Goal: Check status: Check status

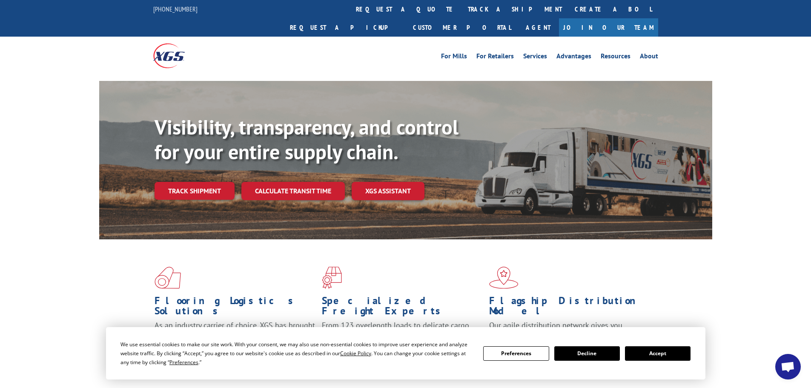
click at [649, 357] on button "Accept" at bounding box center [658, 353] width 66 height 14
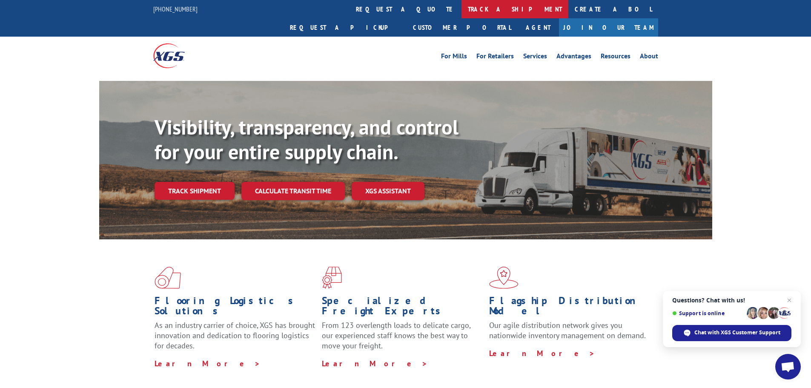
click at [461, 9] on link "track a shipment" at bounding box center [514, 9] width 107 height 18
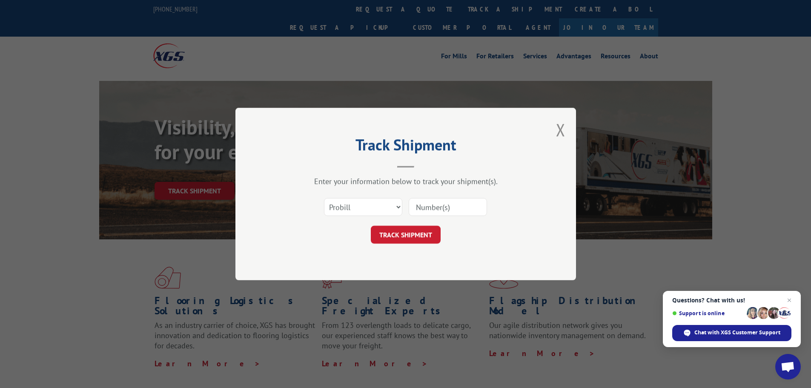
click at [452, 209] on input at bounding box center [448, 207] width 78 height 18
paste input "15988511"
type input "15988511"
click at [397, 227] on button "TRACK SHIPMENT" at bounding box center [406, 235] width 70 height 18
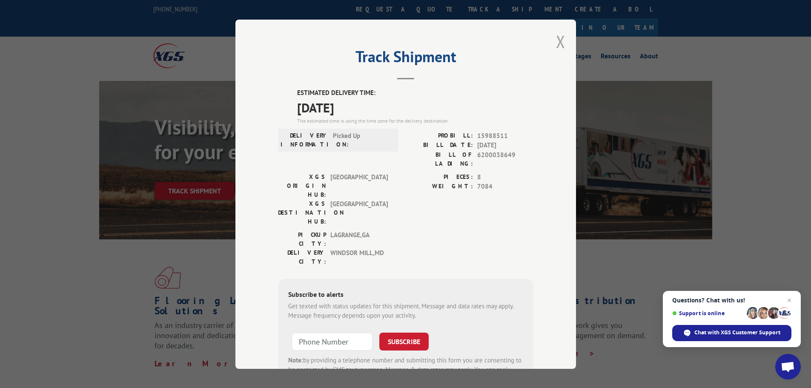
click at [557, 42] on button "Close modal" at bounding box center [560, 41] width 9 height 23
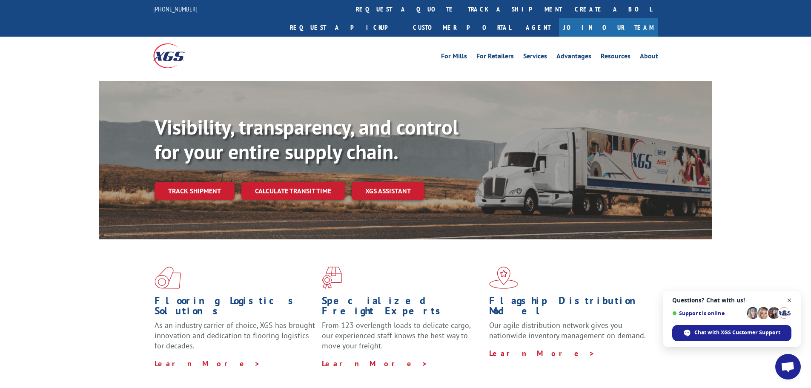
click at [791, 300] on span "Close chat" at bounding box center [789, 300] width 11 height 11
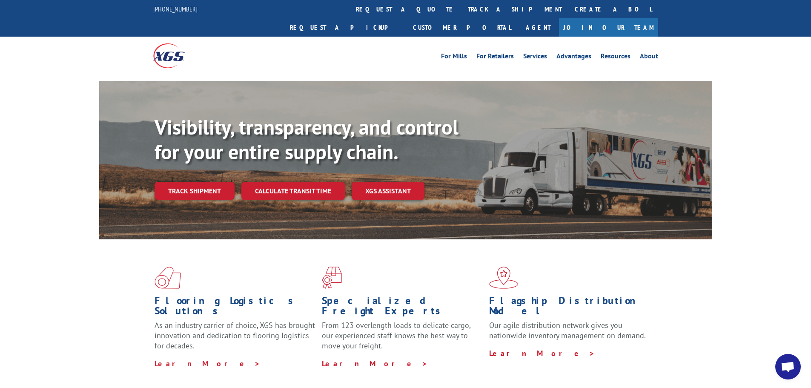
click at [461, 8] on link "track a shipment" at bounding box center [514, 9] width 107 height 18
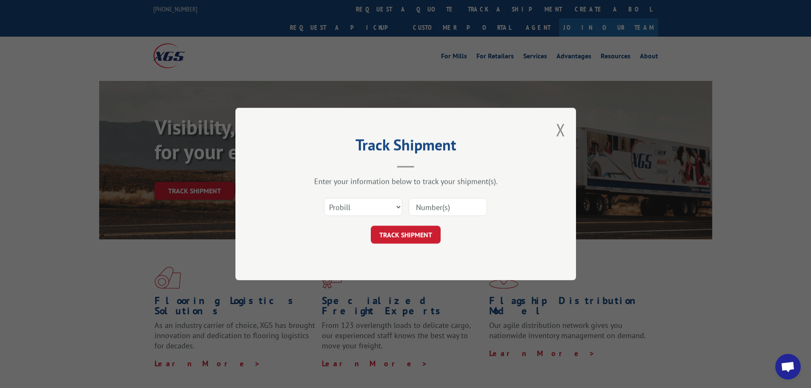
click at [469, 212] on input at bounding box center [448, 207] width 78 height 18
click at [419, 238] on button "TRACK SHIPMENT" at bounding box center [406, 235] width 70 height 18
click at [437, 205] on input at bounding box center [448, 207] width 78 height 18
paste input "15988511"
type input "15988511"
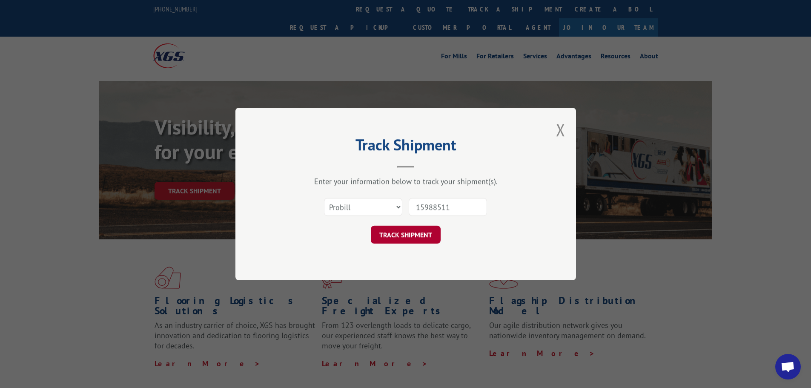
click at [420, 232] on button "TRACK SHIPMENT" at bounding box center [406, 235] width 70 height 18
